Goal: Check status

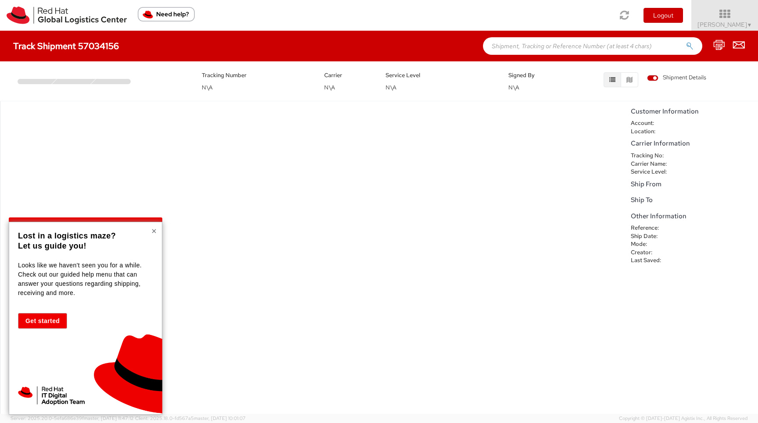
click at [153, 233] on button "×" at bounding box center [153, 231] width 5 height 9
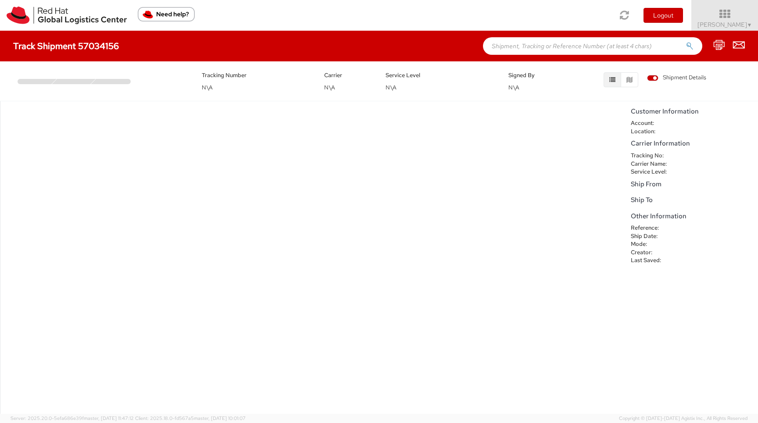
drag, startPoint x: 129, startPoint y: 82, endPoint x: 112, endPoint y: 82, distance: 17.1
click at [112, 82] on div at bounding box center [113, 81] width 44 height 5
